Goal: Task Accomplishment & Management: Use online tool/utility

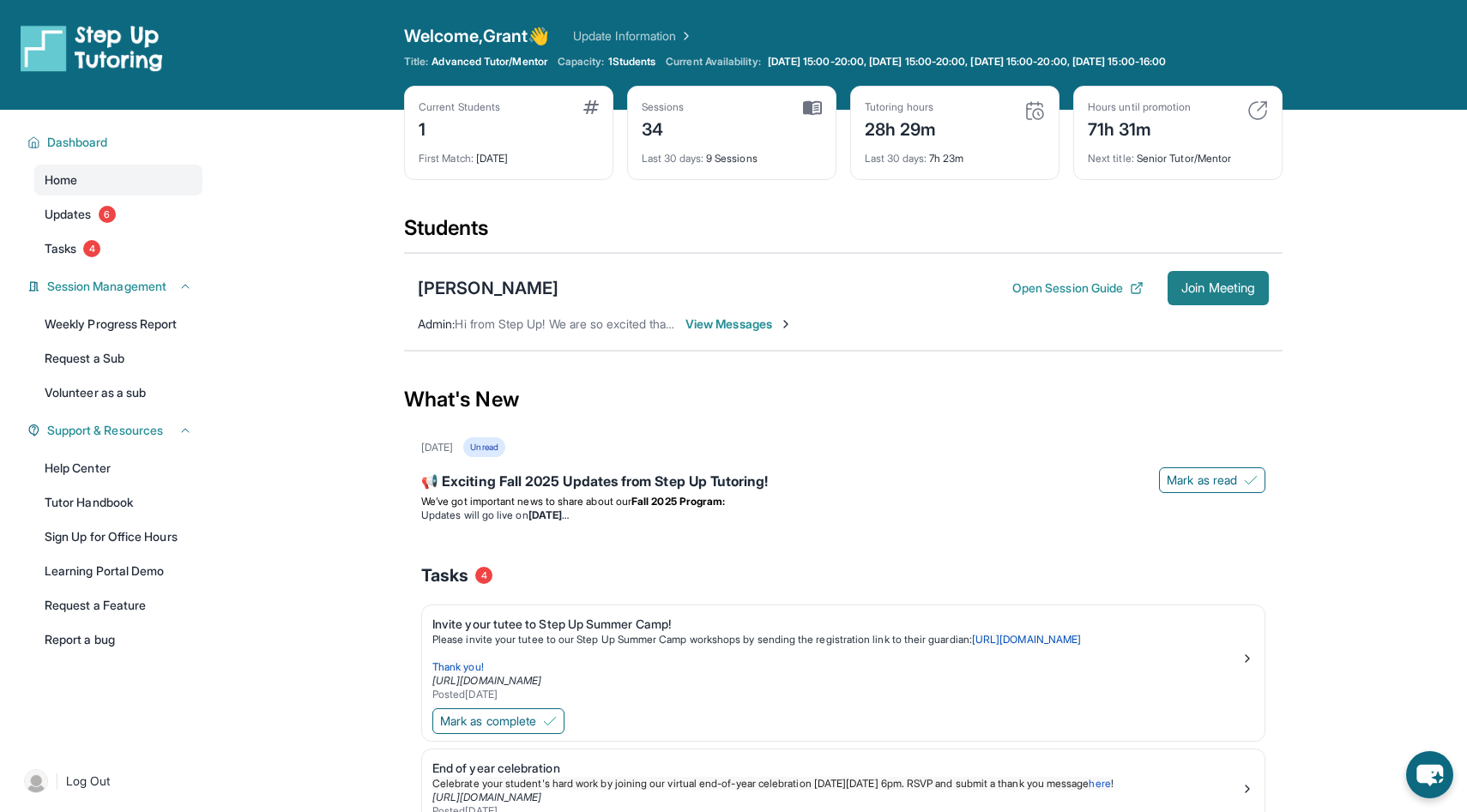
click at [1205, 283] on span "Join Meeting" at bounding box center [1218, 288] width 74 height 10
click at [1181, 285] on span "Join Meeting" at bounding box center [1218, 288] width 74 height 10
click at [1189, 285] on span "Join Meeting" at bounding box center [1218, 288] width 74 height 10
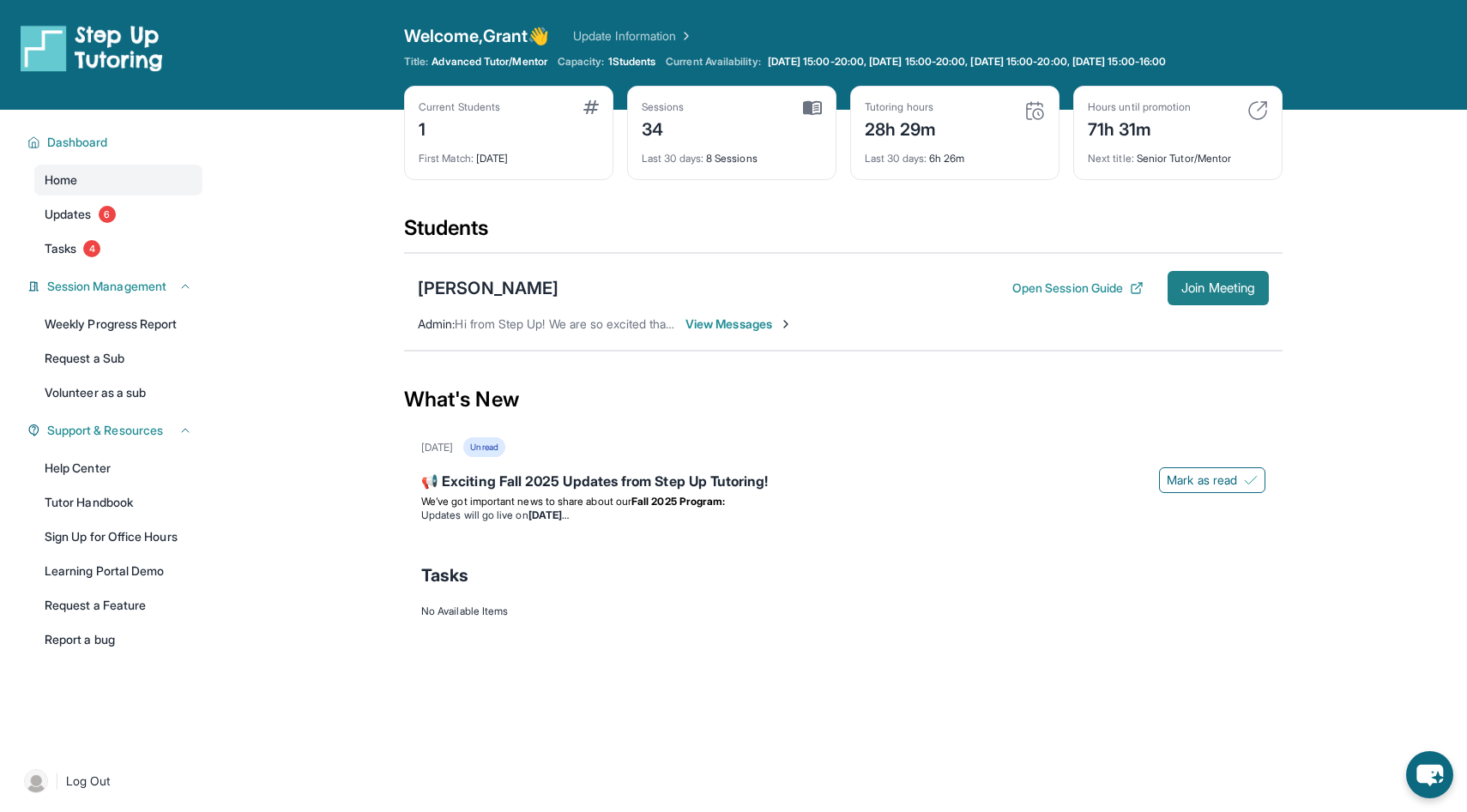
click at [1206, 293] on span "Join Meeting" at bounding box center [1218, 288] width 74 height 10
